Goal: Browse casually

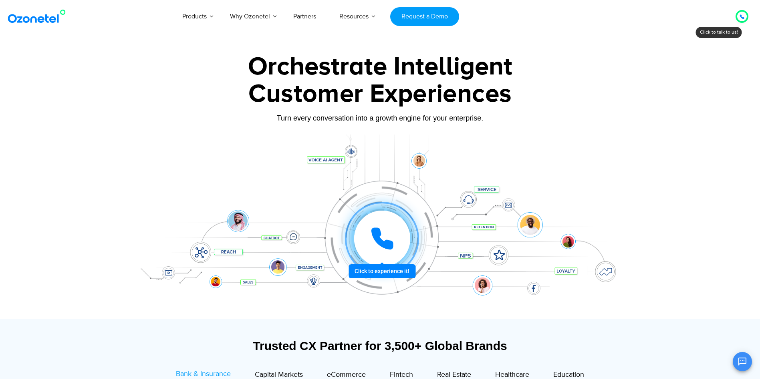
scroll to position [80, 0]
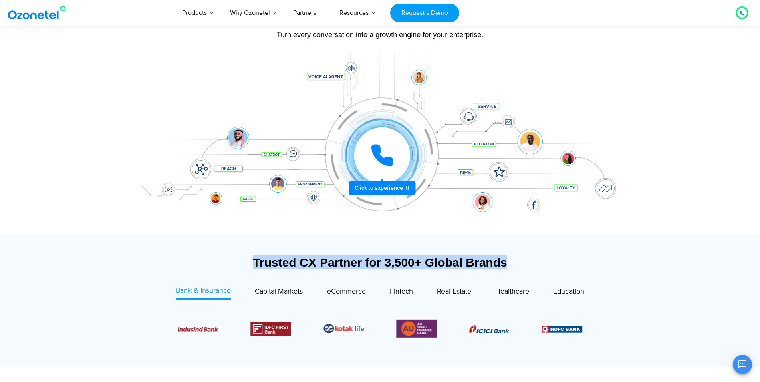
drag, startPoint x: 274, startPoint y: 264, endPoint x: 517, endPoint y: 264, distance: 242.9
click at [517, 264] on div "Trusted CX Partner for 3,500+ Global Brands" at bounding box center [380, 263] width 493 height 14
drag, startPoint x: 514, startPoint y: 263, endPoint x: 413, endPoint y: 258, distance: 100.8
click at [413, 258] on div "Trusted CX Partner for 3,500+ Global Brands" at bounding box center [380, 263] width 493 height 14
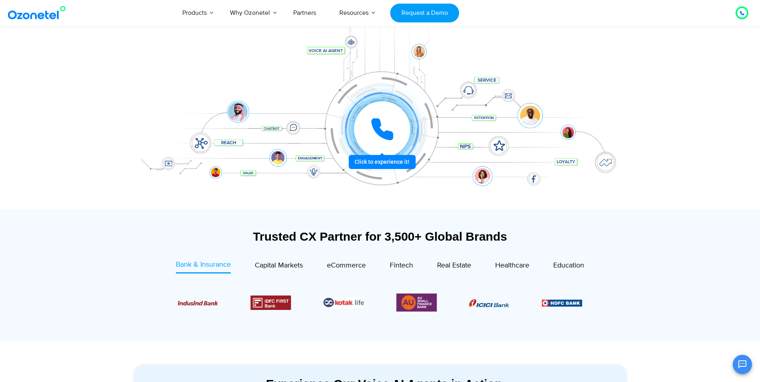
scroll to position [120, 0]
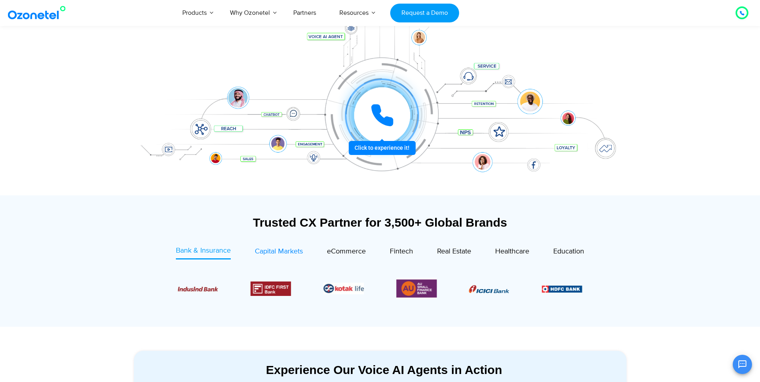
click at [282, 254] on span "Capital Markets" at bounding box center [279, 251] width 48 height 9
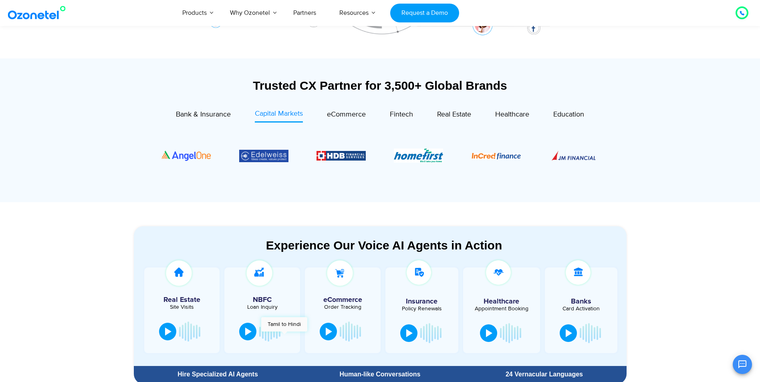
scroll to position [281, 0]
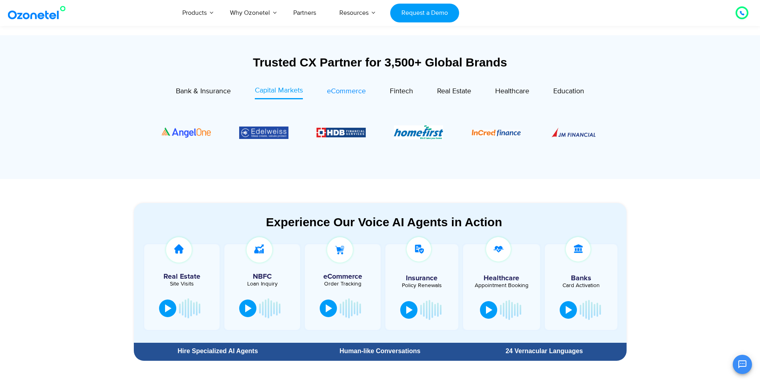
click at [347, 93] on span "eCommerce" at bounding box center [346, 91] width 39 height 9
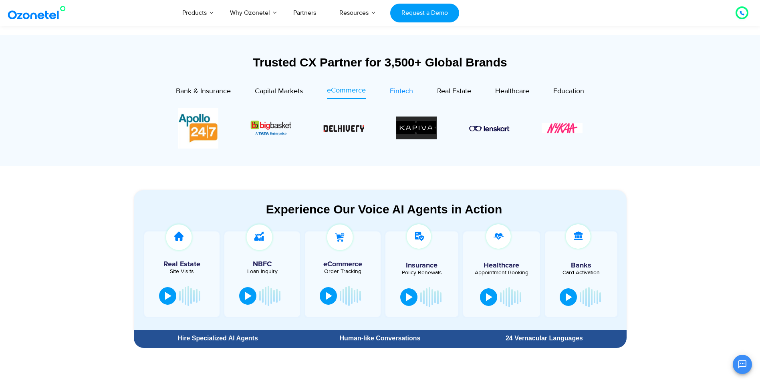
click at [403, 93] on span "Fintech" at bounding box center [401, 91] width 23 height 9
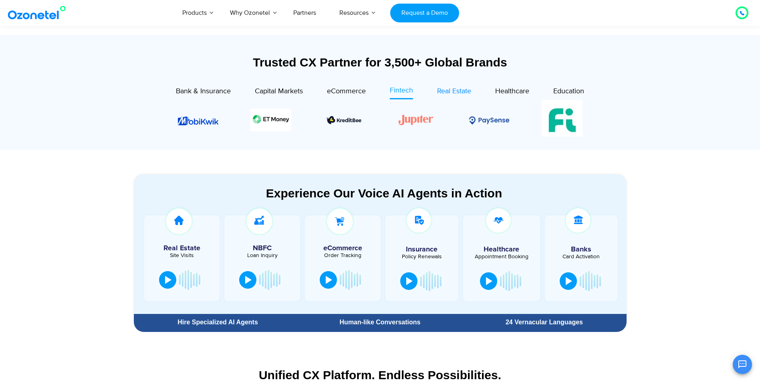
click at [459, 92] on span "Real Estate" at bounding box center [454, 91] width 34 height 9
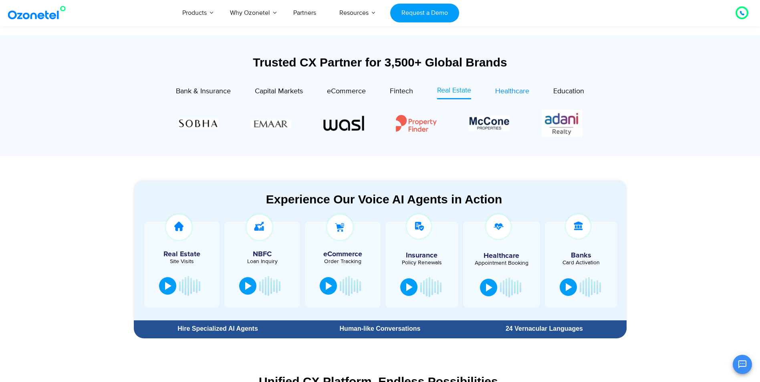
click at [511, 95] on span "Healthcare" at bounding box center [512, 91] width 34 height 9
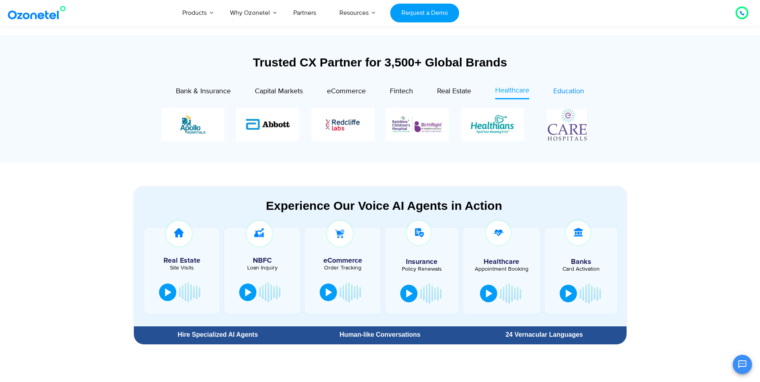
click at [573, 93] on span "Education" at bounding box center [569, 91] width 31 height 9
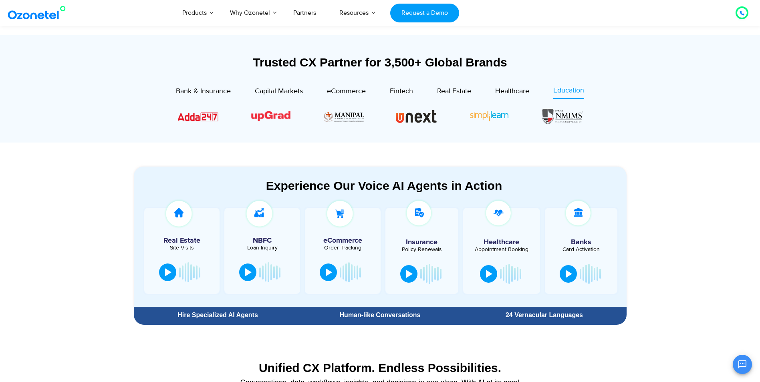
drag, startPoint x: 161, startPoint y: 112, endPoint x: 614, endPoint y: 117, distance: 453.0
click at [614, 117] on section at bounding box center [380, 116] width 469 height 41
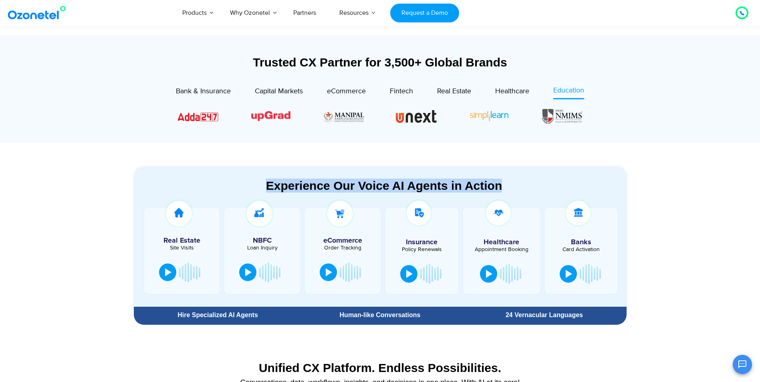
drag, startPoint x: 282, startPoint y: 186, endPoint x: 507, endPoint y: 186, distance: 225.7
click at [511, 186] on div "Experience Our Voice AI Agents in Action" at bounding box center [384, 186] width 485 height 14
drag, startPoint x: 507, startPoint y: 186, endPoint x: 408, endPoint y: 183, distance: 99.5
click at [408, 183] on div "Experience Our Voice AI Agents in Action" at bounding box center [384, 186] width 485 height 14
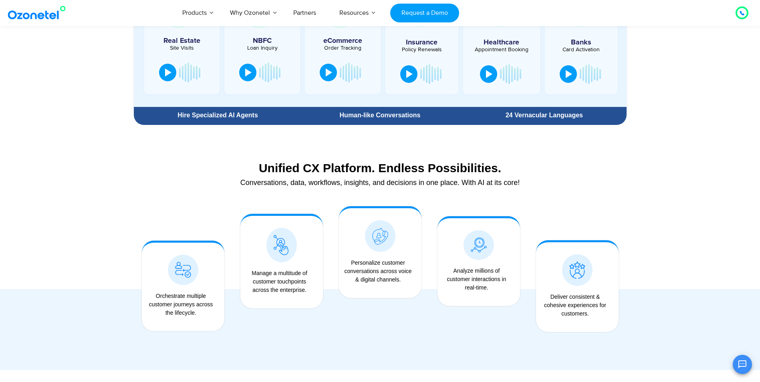
scroll to position [481, 0]
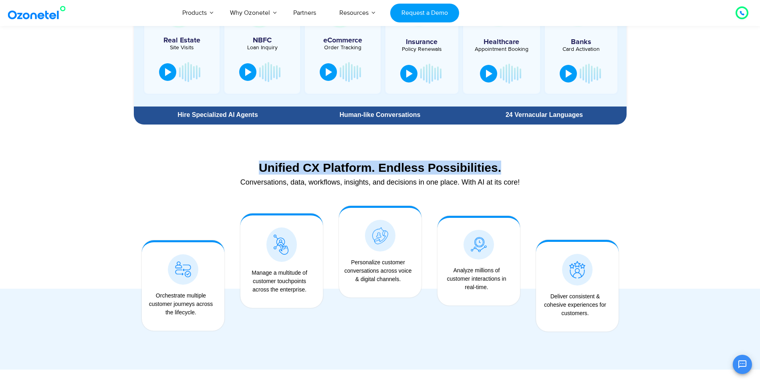
drag, startPoint x: 268, startPoint y: 168, endPoint x: 506, endPoint y: 168, distance: 237.7
click at [506, 168] on div "Unified CX Platform. Endless Possibilities." at bounding box center [380, 168] width 485 height 14
drag, startPoint x: 506, startPoint y: 168, endPoint x: 301, endPoint y: 161, distance: 204.6
click at [301, 161] on div "Unified CX Platform. Endless Possibilities." at bounding box center [380, 168] width 485 height 14
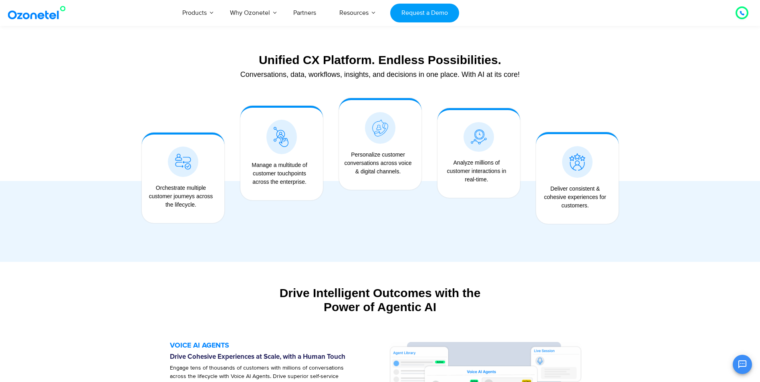
scroll to position [681, 0]
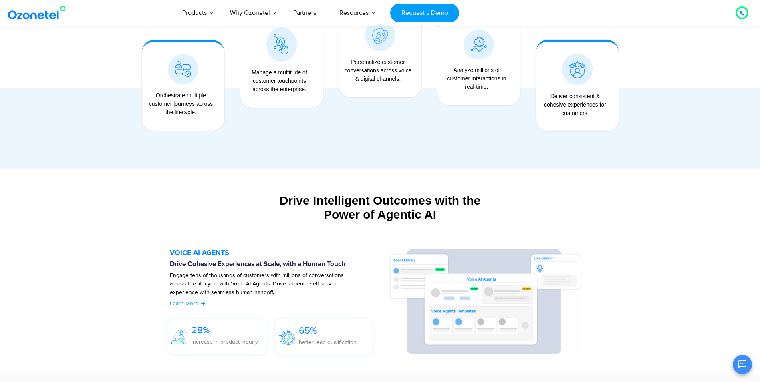
drag, startPoint x: 281, startPoint y: 200, endPoint x: 438, endPoint y: 222, distance: 158.6
click at [442, 223] on div "Drive Intelligent Outcomes with the Power of Agentic AI Build and deploy your o…" at bounding box center [380, 212] width 501 height 44
drag, startPoint x: 438, startPoint y: 222, endPoint x: 339, endPoint y: 206, distance: 100.3
click at [339, 206] on div "Drive Intelligent Outcomes with the Power of Agentic AI" at bounding box center [380, 208] width 493 height 28
drag, startPoint x: 283, startPoint y: 200, endPoint x: 455, endPoint y: 223, distance: 174.3
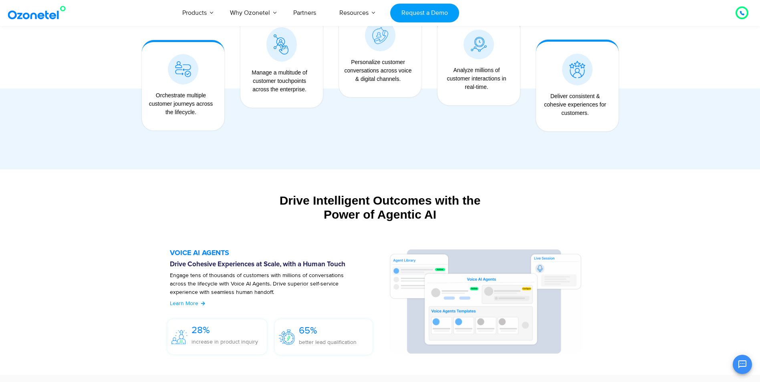
click at [455, 223] on div "Drive Intelligent Outcomes with the Power of Agentic AI Build and deploy your o…" at bounding box center [380, 212] width 501 height 44
drag, startPoint x: 455, startPoint y: 223, endPoint x: 344, endPoint y: 198, distance: 114.6
click at [344, 198] on div "Drive Intelligent Outcomes with the Power of Agentic AI" at bounding box center [380, 208] width 493 height 28
drag, startPoint x: 280, startPoint y: 198, endPoint x: 503, endPoint y: 229, distance: 225.9
click at [503, 229] on div "Drive Intelligent Outcomes with the Power of Agentic AI Build and deploy your o…" at bounding box center [380, 212] width 501 height 44
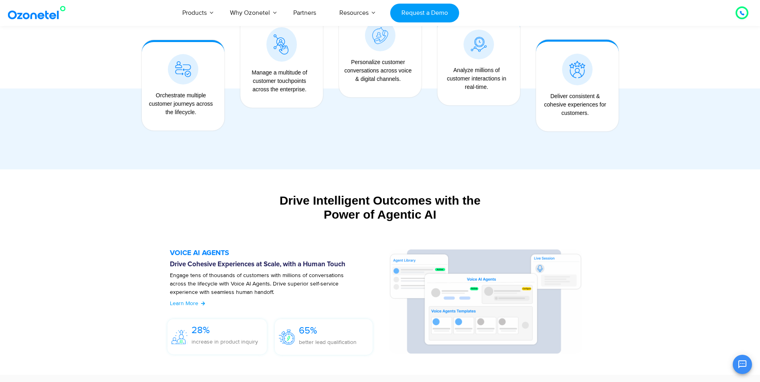
click at [250, 193] on div "Drive Intelligent Outcomes with the Power of Agentic AI Build and deploy your o…" at bounding box center [380, 212] width 501 height 44
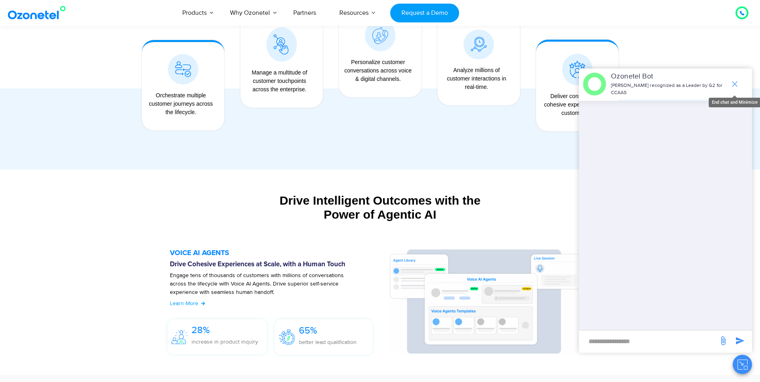
click at [736, 82] on icon "end chat or minimize" at bounding box center [735, 84] width 10 height 10
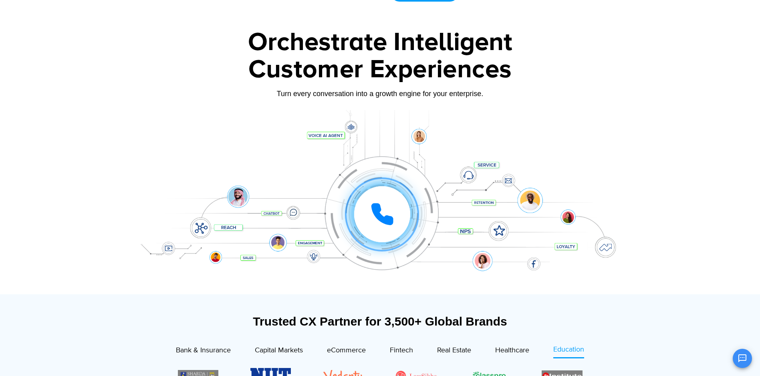
scroll to position [0, 0]
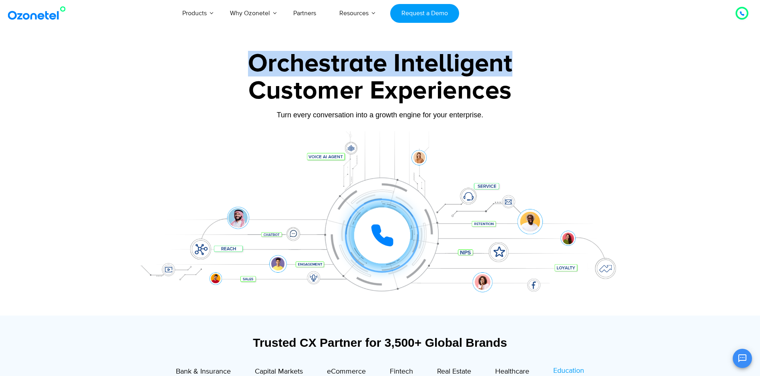
drag, startPoint x: 425, startPoint y: 67, endPoint x: 538, endPoint y: 67, distance: 112.6
click at [538, 67] on div "Orchestrate Intelligent" at bounding box center [380, 64] width 501 height 26
click at [271, 70] on div "Orchestrate Intelligent" at bounding box center [380, 64] width 501 height 26
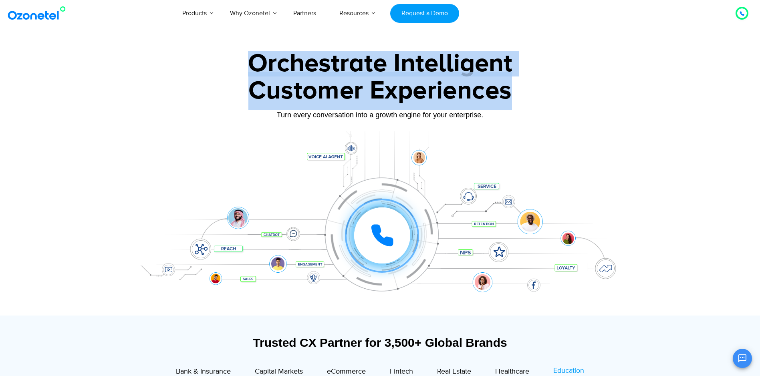
drag, startPoint x: 251, startPoint y: 64, endPoint x: 515, endPoint y: 73, distance: 264.3
click at [515, 73] on div "Orchestrate Intelligent Customer Experiences Turn every conversation into a gro…" at bounding box center [380, 183] width 501 height 265
click at [257, 101] on div "Customer Experiences" at bounding box center [380, 91] width 501 height 38
drag, startPoint x: 383, startPoint y: 75, endPoint x: 530, endPoint y: 115, distance: 152.9
click at [530, 115] on div "Orchestrate Intelligent Customer Experiences Turn every conversation into a gro…" at bounding box center [380, 183] width 501 height 265
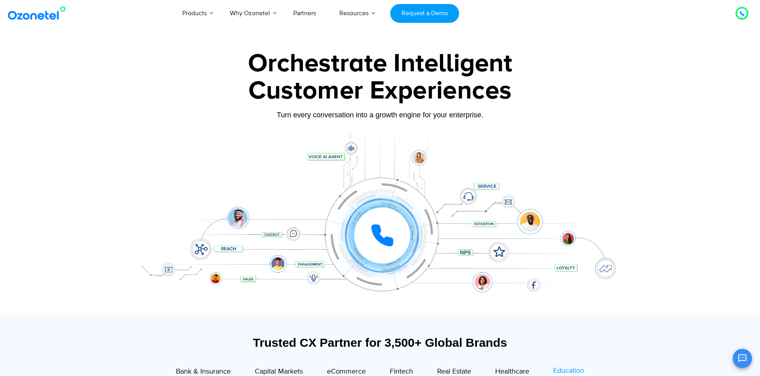
drag, startPoint x: 530, startPoint y: 115, endPoint x: 541, endPoint y: 131, distance: 19.1
click at [541, 131] on div "Orchestrate Intelligent Customer Experiences Turn every conversation into a gro…" at bounding box center [380, 183] width 501 height 265
